Goal: Task Accomplishment & Management: Manage account settings

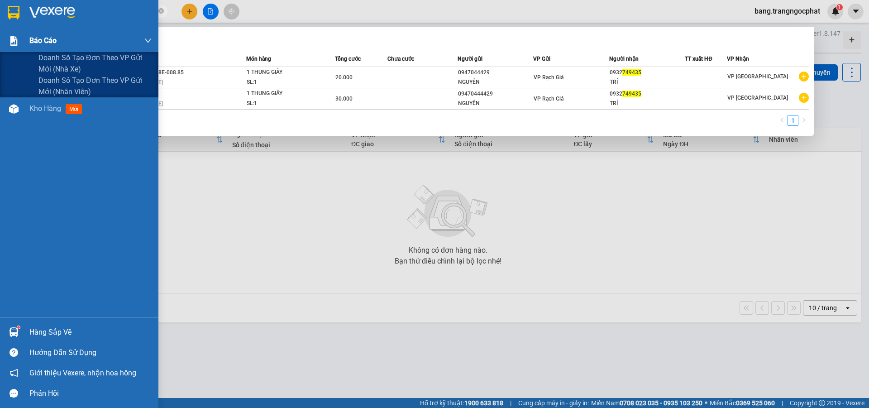
drag, startPoint x: 86, startPoint y: 13, endPoint x: 0, endPoint y: 34, distance: 88.7
click at [0, 34] on section "Kết quả tìm kiếm ( 2 ) Bộ lọc Mã ĐH Trạng thái Món hàng Tổng cước Chưa cước Ngư…" at bounding box center [434, 204] width 869 height 408
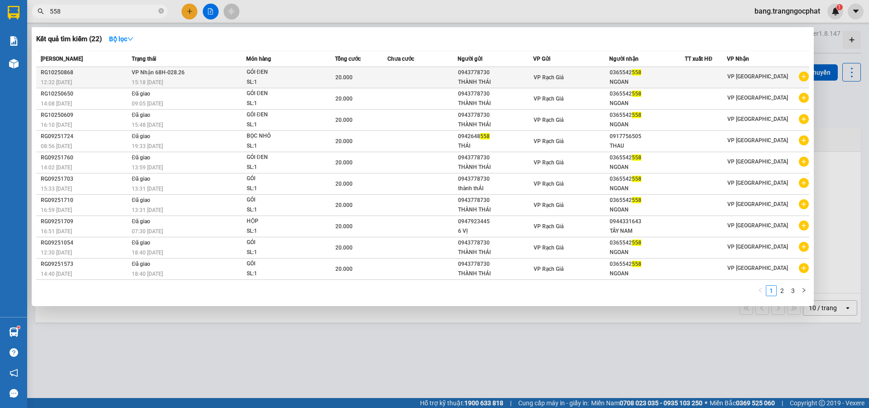
type input "558"
click at [183, 78] on div "15:18 - 14/10" at bounding box center [189, 82] width 114 height 10
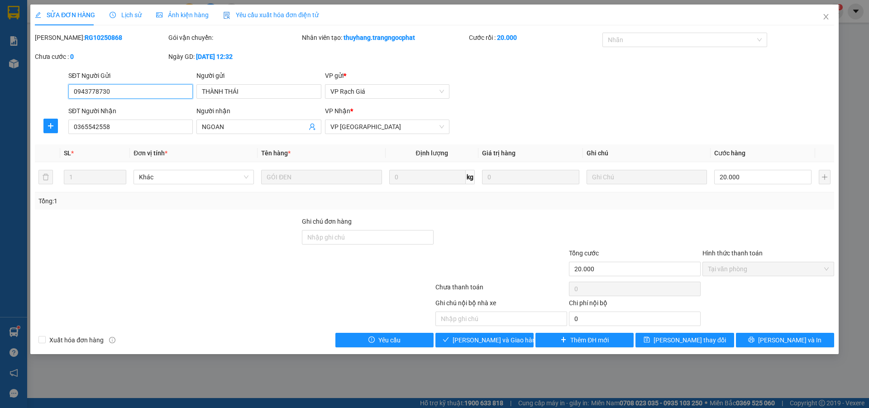
type input "0943778730"
type input "THÀNH THÁI"
type input "0365542558"
type input "NGOAN"
type input "20.000"
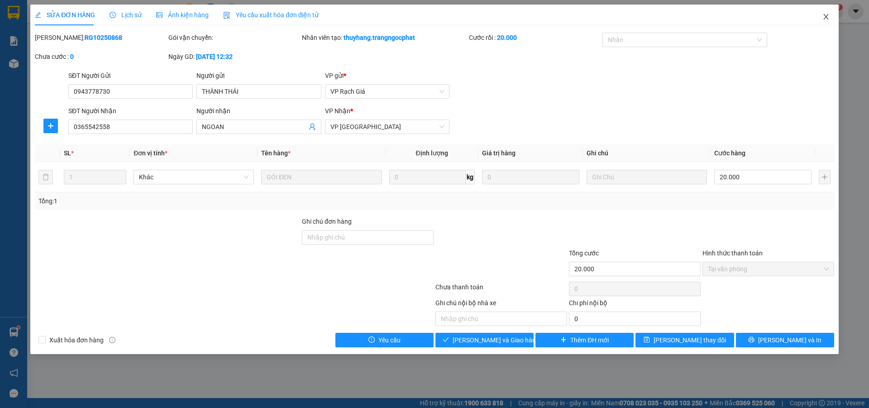
click at [828, 15] on icon "close" at bounding box center [826, 16] width 5 height 5
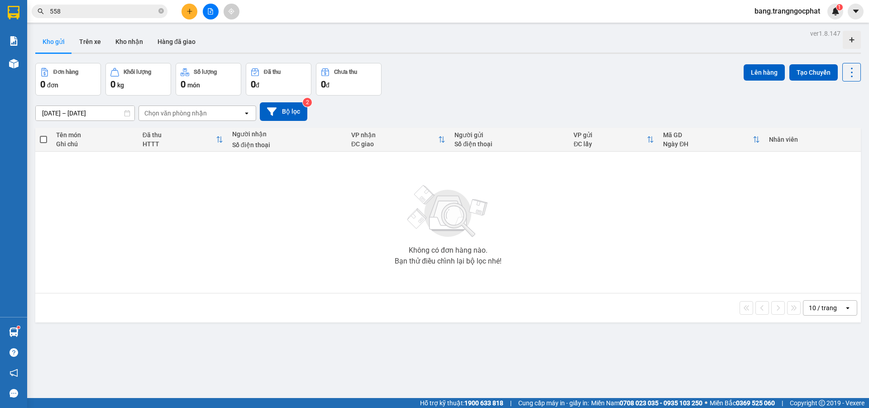
scroll to position [42, 0]
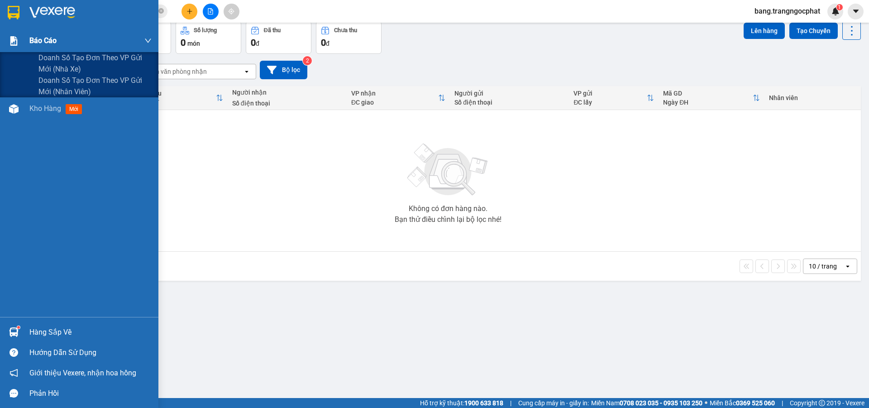
click at [34, 43] on span "Báo cáo" at bounding box center [42, 40] width 27 height 11
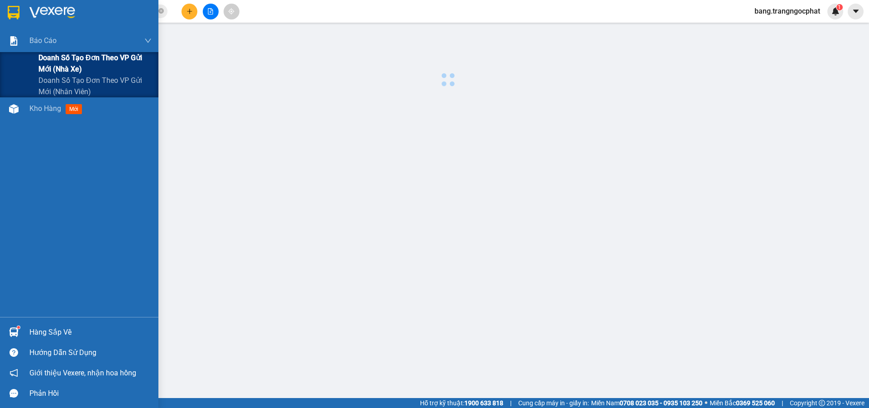
click at [90, 64] on span "Doanh số tạo đơn theo VP gửi mới (nhà xe)" at bounding box center [94, 63] width 113 height 23
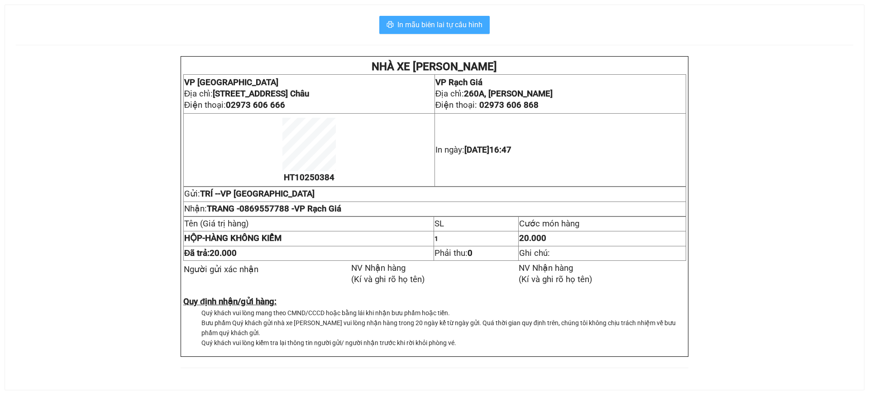
click at [438, 19] on span "In mẫu biên lai tự cấu hình" at bounding box center [440, 24] width 85 height 11
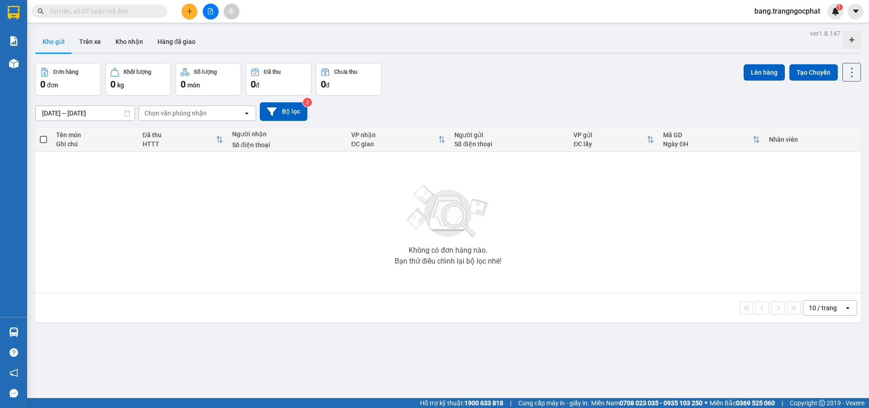
click at [597, 74] on div "Đơn hàng 0 đơn Khối lượng 0 kg Số lượng 0 món Đã thu 0 đ Chưa thu 0 đ Lên hàng …" at bounding box center [448, 79] width 826 height 33
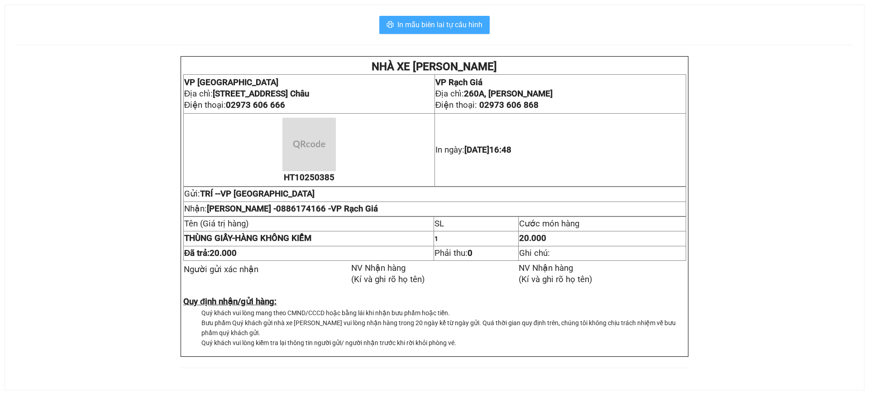
click at [455, 29] on span "In mẫu biên lai tự cấu hình" at bounding box center [440, 24] width 85 height 11
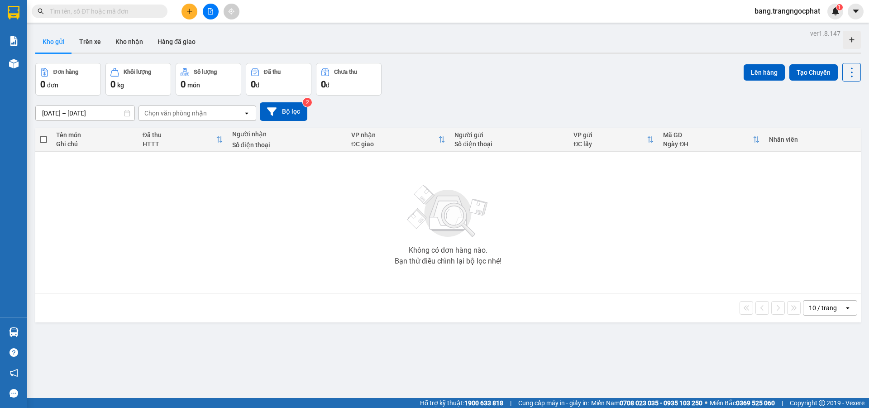
click at [99, 12] on input "text" at bounding box center [103, 11] width 107 height 10
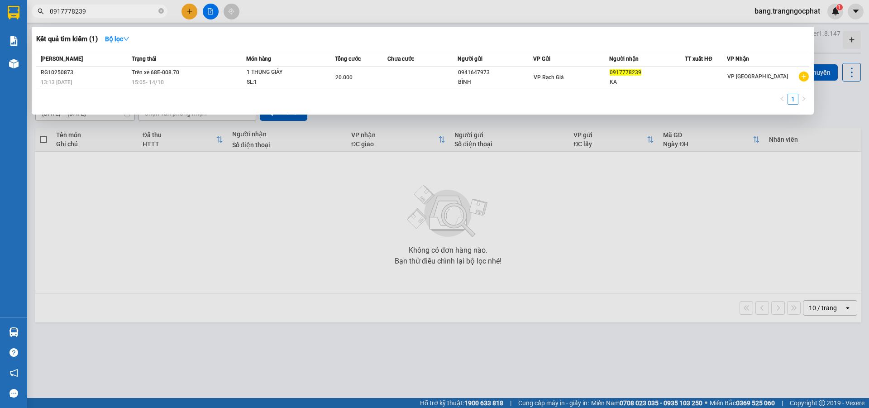
type input "0917778239"
click at [264, 65] on th "Món hàng" at bounding box center [290, 59] width 89 height 16
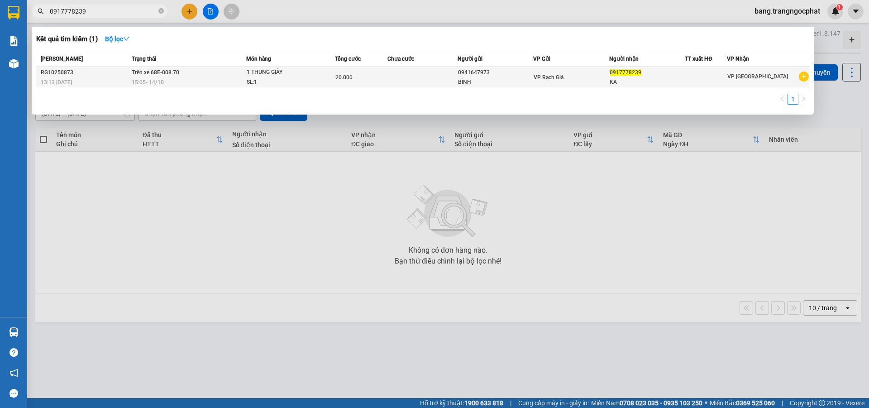
click at [325, 73] on span "1 THUNG GIẤY SL: 1" at bounding box center [291, 76] width 88 height 19
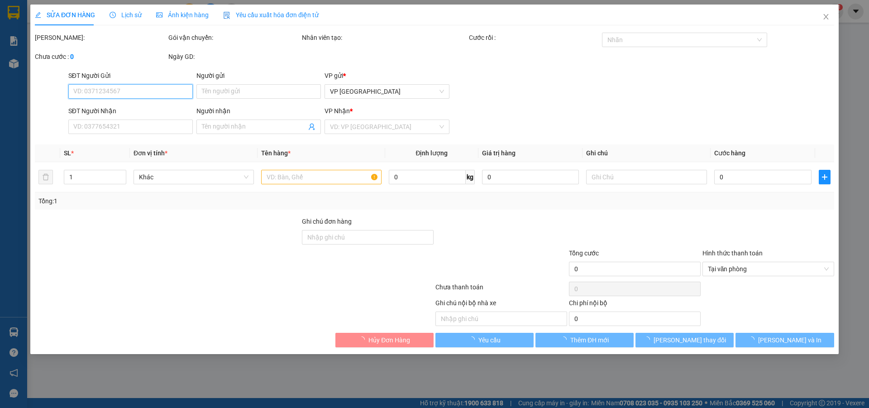
type input "0941647973"
type input "BÌNH"
type input "0917778239"
type input "KA"
type input "20.000"
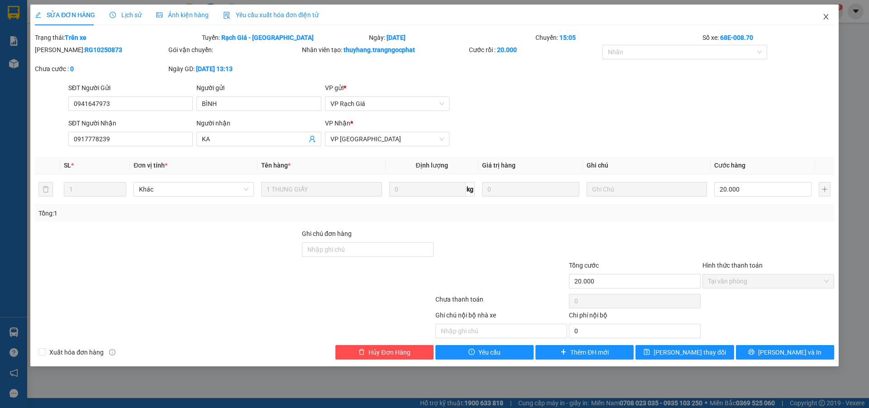
click at [826, 17] on icon "close" at bounding box center [826, 16] width 5 height 5
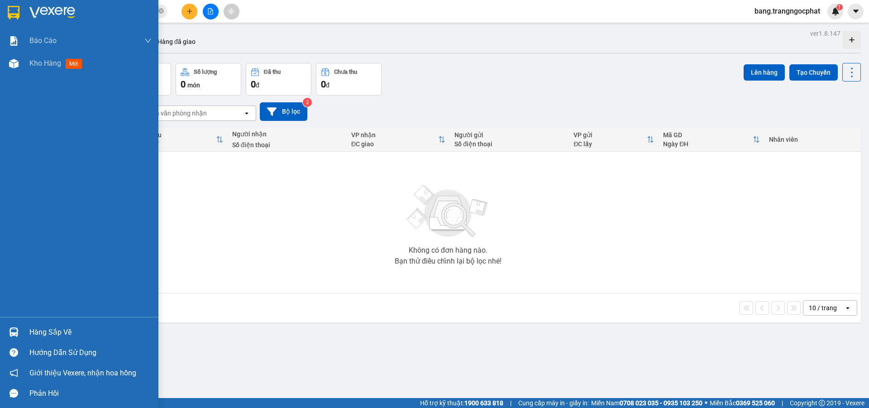
click at [65, 338] on div "Hàng sắp về" at bounding box center [90, 333] width 122 height 14
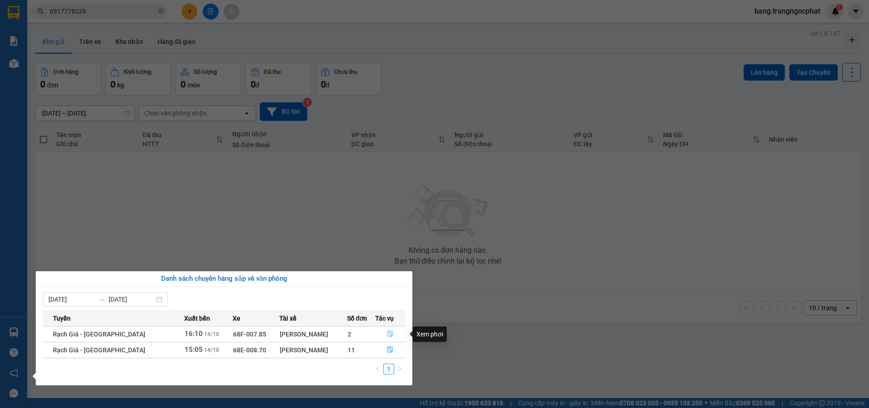
click at [389, 335] on icon "file-done" at bounding box center [390, 334] width 6 height 6
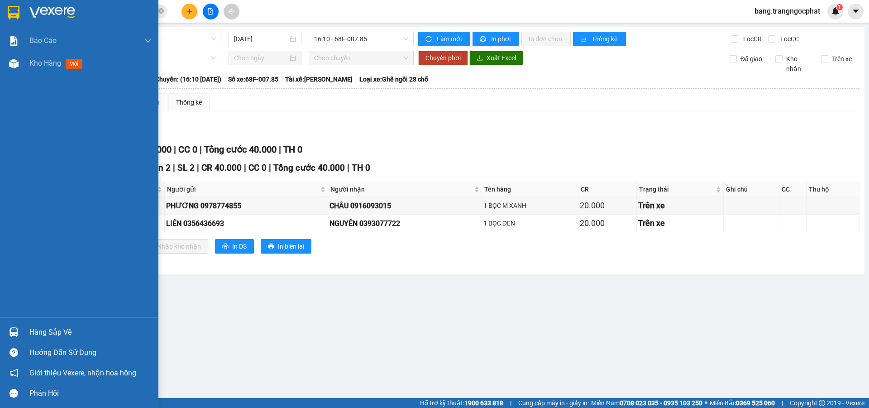
click at [54, 330] on div "Hàng sắp về" at bounding box center [90, 333] width 122 height 14
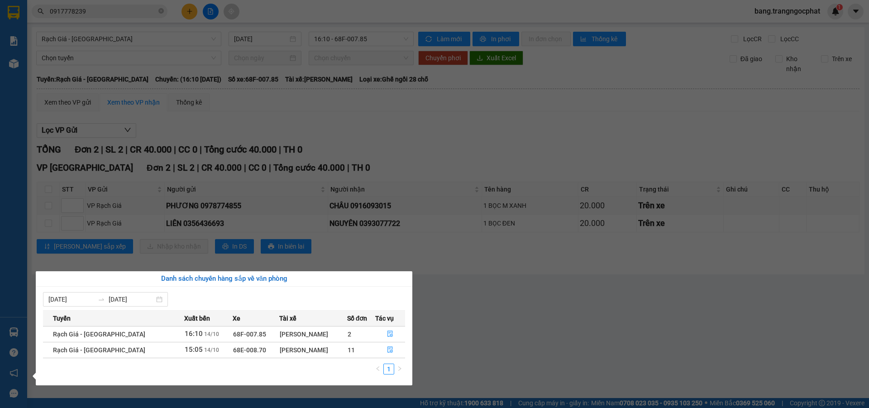
click at [289, 356] on td "Nguyễn Công Thưởng" at bounding box center [313, 350] width 68 height 16
click at [387, 350] on icon "file-done" at bounding box center [390, 349] width 6 height 6
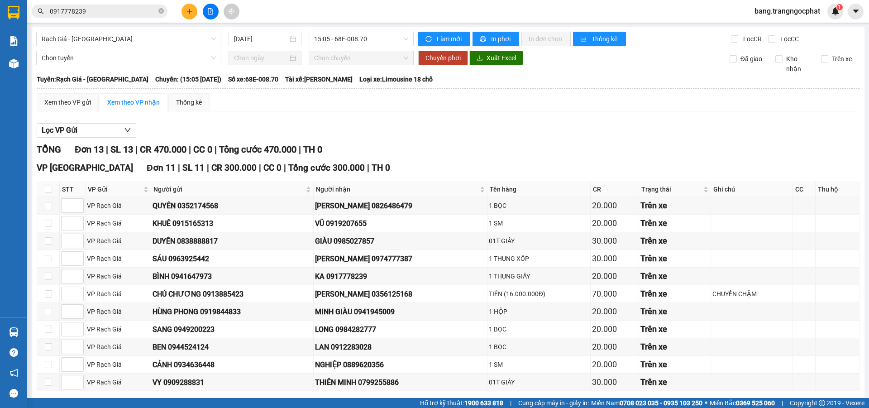
click at [514, 123] on div "Lọc VP Gửi" at bounding box center [448, 130] width 823 height 15
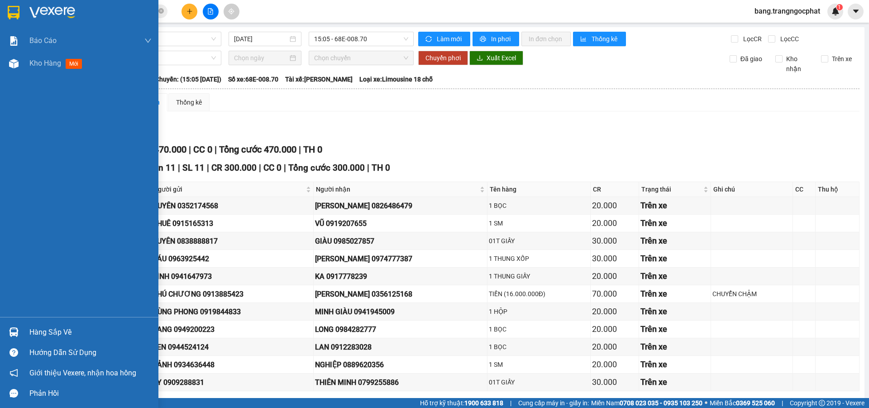
click at [54, 335] on div "Hàng sắp về" at bounding box center [90, 333] width 122 height 14
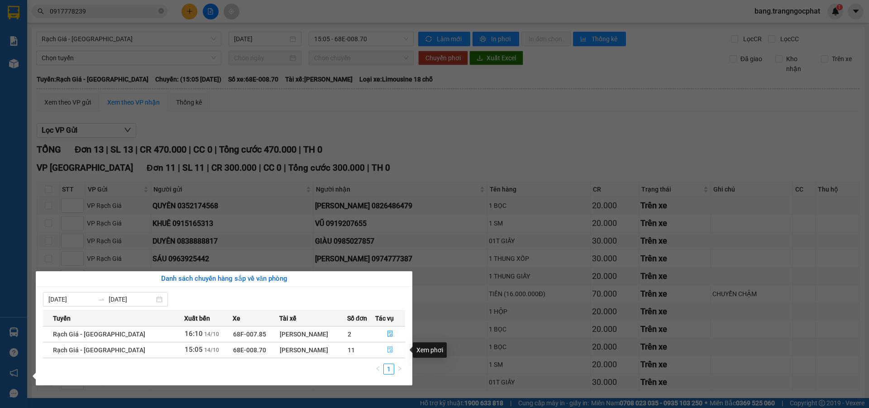
click at [387, 354] on button "button" at bounding box center [390, 350] width 29 height 14
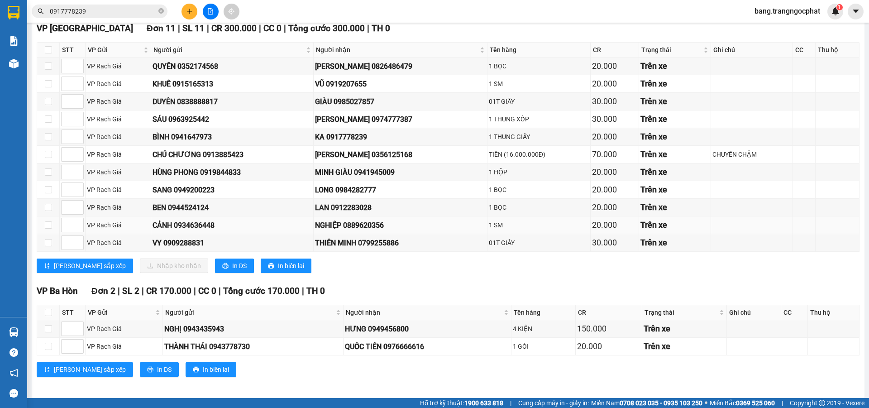
scroll to position [144, 0]
